Goal: Download file/media

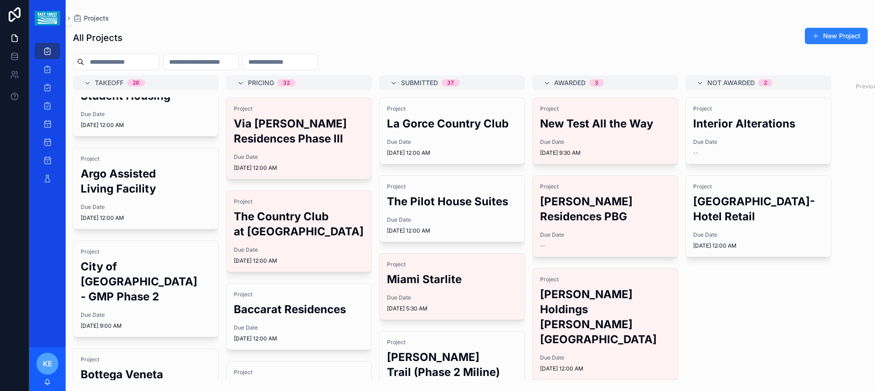
scroll to position [137, 0]
click at [129, 284] on h2 "City of [GEOGRAPHIC_DATA] - GMP Phase 2" at bounding box center [146, 280] width 130 height 45
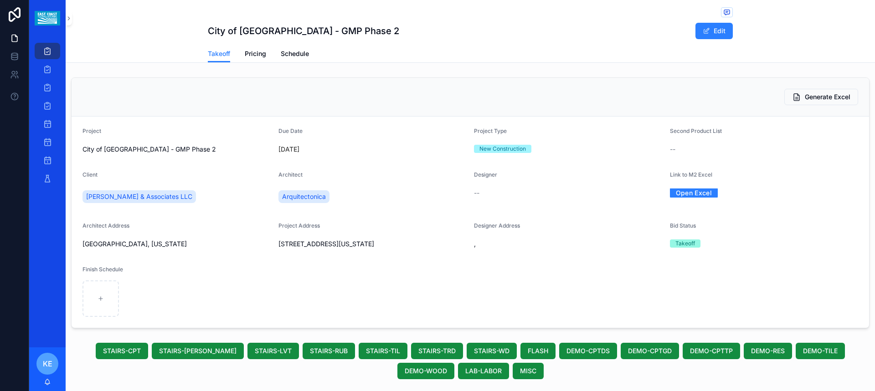
click at [829, 97] on span "Generate Excel" at bounding box center [827, 96] width 46 height 9
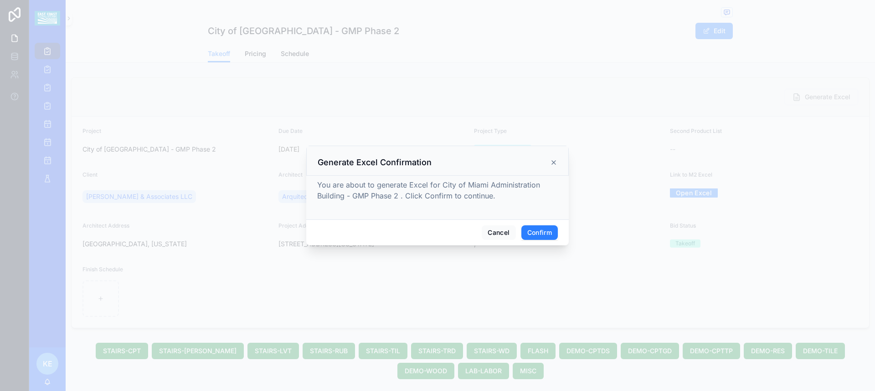
click at [536, 232] on button "Confirm" at bounding box center [539, 232] width 36 height 15
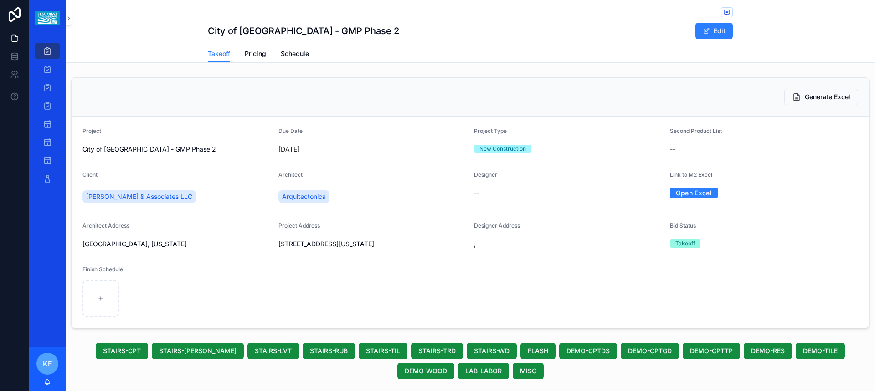
click at [694, 195] on link "Open Excel" at bounding box center [694, 193] width 48 height 14
